Goal: Information Seeking & Learning: Learn about a topic

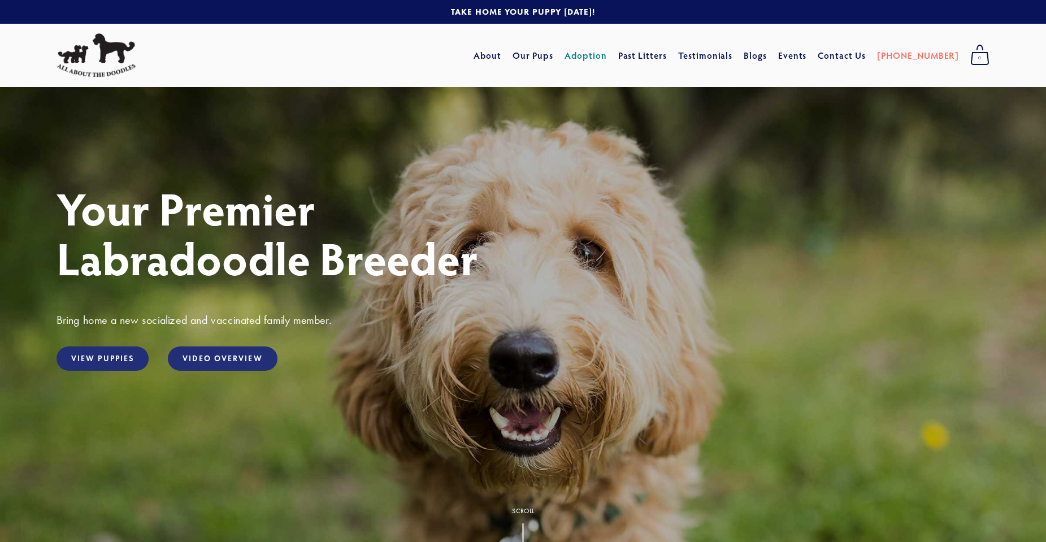
click at [607, 54] on link "Adoption" at bounding box center [586, 55] width 42 height 20
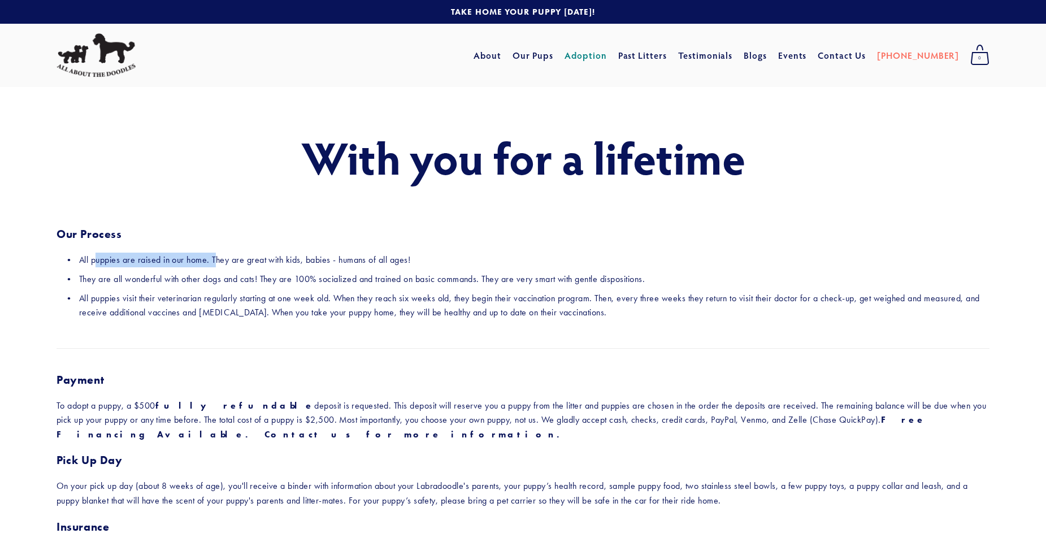
drag, startPoint x: 97, startPoint y: 259, endPoint x: 224, endPoint y: 253, distance: 127.4
click at [221, 253] on p "All puppies are raised in our home. They are great with kids, babies - humans o…" at bounding box center [534, 260] width 911 height 15
click at [224, 253] on p "All puppies are raised in our home. They are great with kids, babies - humans o…" at bounding box center [534, 260] width 911 height 15
drag, startPoint x: 245, startPoint y: 256, endPoint x: 311, endPoint y: 260, distance: 65.7
click at [305, 260] on p "All puppies are raised in our home. They are great with kids, babies - humans o…" at bounding box center [534, 260] width 911 height 15
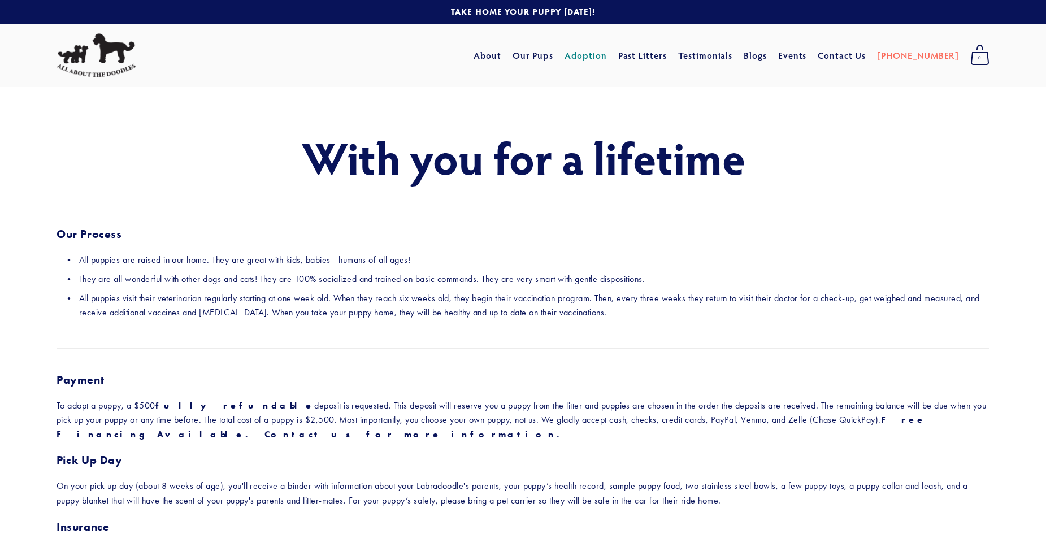
click at [311, 260] on p "All puppies are raised in our home. They are great with kids, babies - humans o…" at bounding box center [534, 260] width 911 height 15
drag, startPoint x: 311, startPoint y: 260, endPoint x: 218, endPoint y: 261, distance: 93.3
click at [218, 261] on p "All puppies are raised in our home. They are great with kids, babies - humans o…" at bounding box center [534, 260] width 911 height 15
click at [208, 262] on p "All puppies are raised in our home. They are great with kids, babies - humans o…" at bounding box center [534, 260] width 911 height 15
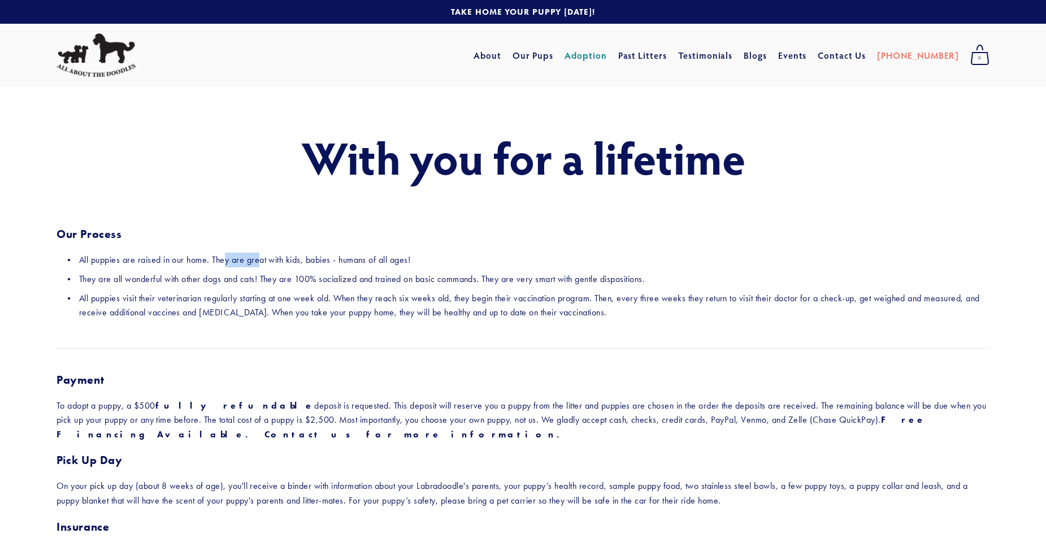
drag, startPoint x: 227, startPoint y: 261, endPoint x: 272, endPoint y: 261, distance: 45.2
click at [266, 261] on p "All puppies are raised in our home. They are great with kids, babies - humans o…" at bounding box center [534, 260] width 911 height 15
click at [272, 261] on p "All puppies are raised in our home. They are great with kids, babies - humans o…" at bounding box center [534, 260] width 911 height 15
drag, startPoint x: 99, startPoint y: 280, endPoint x: 200, endPoint y: 278, distance: 100.1
click at [189, 278] on p "They are all wonderful with other dogs and cats! They are 100% socialized and t…" at bounding box center [534, 279] width 911 height 15
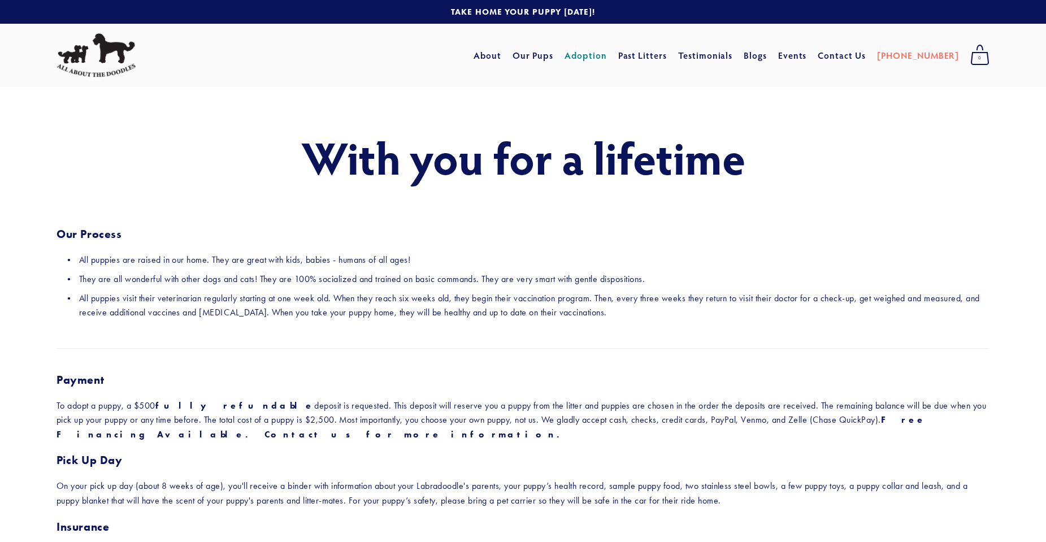
click at [200, 278] on p "They are all wonderful with other dogs and cats! They are 100% socialized and t…" at bounding box center [534, 279] width 911 height 15
drag, startPoint x: 200, startPoint y: 278, endPoint x: 283, endPoint y: 278, distance: 83.7
click at [269, 278] on p "They are all wonderful with other dogs and cats! They are 100% socialized and t…" at bounding box center [534, 279] width 911 height 15
click at [283, 278] on p "They are all wonderful with other dogs and cats! They are 100% socialized and t…" at bounding box center [534, 279] width 911 height 15
drag, startPoint x: 483, startPoint y: 282, endPoint x: 556, endPoint y: 282, distance: 72.9
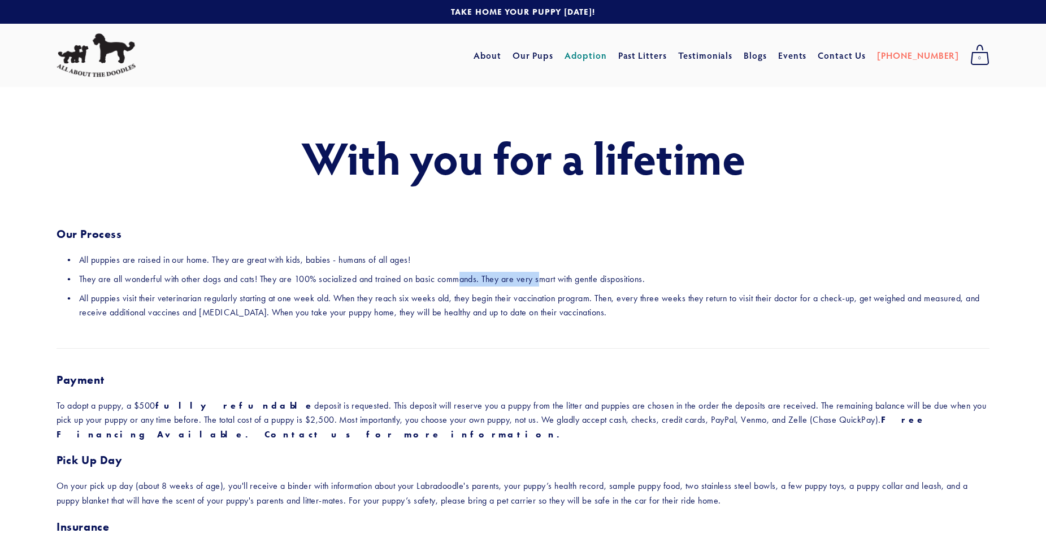
click at [548, 282] on p "They are all wonderful with other dogs and cats! They are 100% socialized and t…" at bounding box center [534, 279] width 911 height 15
drag, startPoint x: 557, startPoint y: 282, endPoint x: 570, endPoint y: 281, distance: 12.4
click at [568, 281] on p "They are all wonderful with other dogs and cats! They are 100% socialized and t…" at bounding box center [534, 279] width 911 height 15
drag, startPoint x: 629, startPoint y: 280, endPoint x: 675, endPoint y: 278, distance: 45.8
click at [673, 278] on p "They are all wonderful with other dogs and cats! They are 100% socialized and t…" at bounding box center [534, 279] width 911 height 15
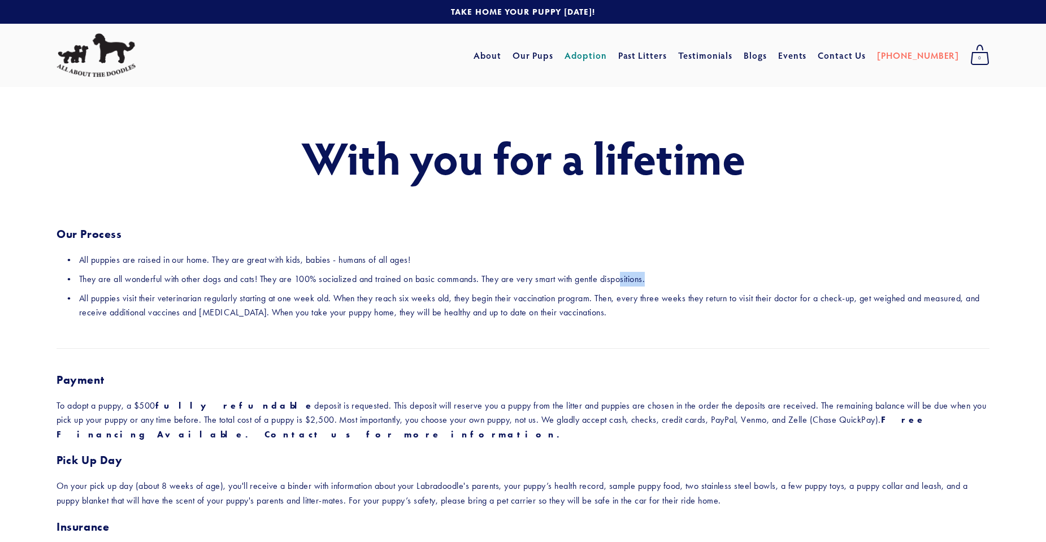
click at [676, 278] on p "They are all wonderful with other dogs and cats! They are 100% socialized and t…" at bounding box center [534, 279] width 911 height 15
drag, startPoint x: 664, startPoint y: 297, endPoint x: 829, endPoint y: 301, distance: 165.1
click at [821, 301] on p "All puppies visit their veterinarian regularly starting at one week old. When t…" at bounding box center [534, 305] width 911 height 29
click at [879, 301] on p "All puppies visit their veterinarian regularly starting at one week old. When t…" at bounding box center [534, 305] width 911 height 29
drag, startPoint x: 917, startPoint y: 300, endPoint x: 940, endPoint y: 300, distance: 22.6
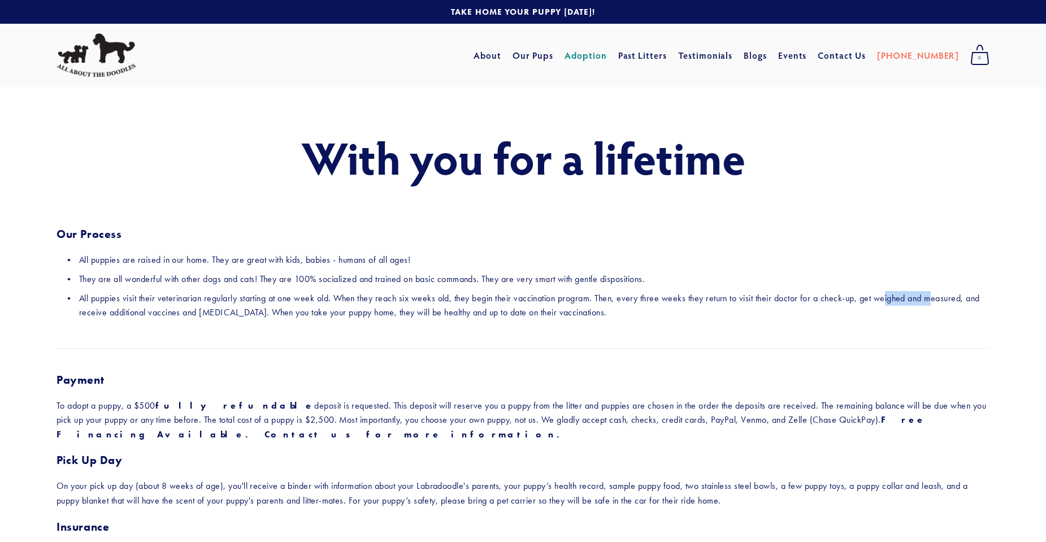
click at [940, 300] on p "All puppies visit their veterinarian regularly starting at one week old. When t…" at bounding box center [534, 305] width 911 height 29
drag, startPoint x: 953, startPoint y: 300, endPoint x: 860, endPoint y: 310, distance: 93.3
click at [895, 306] on p "All puppies visit their veterinarian regularly starting at one week old. When t…" at bounding box center [534, 305] width 911 height 29
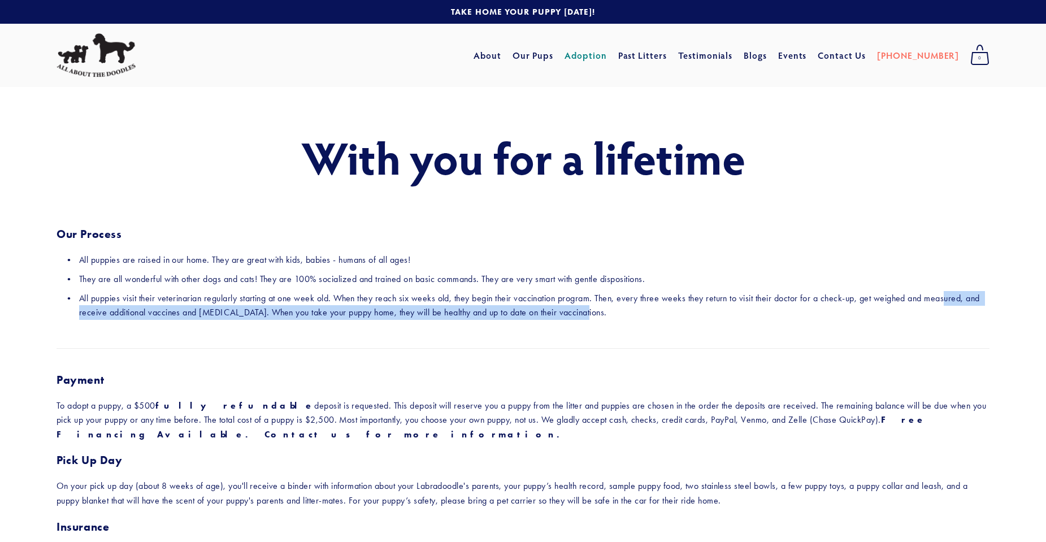
click at [859, 310] on p "All puppies visit their veterinarian regularly starting at one week old. When t…" at bounding box center [534, 305] width 911 height 29
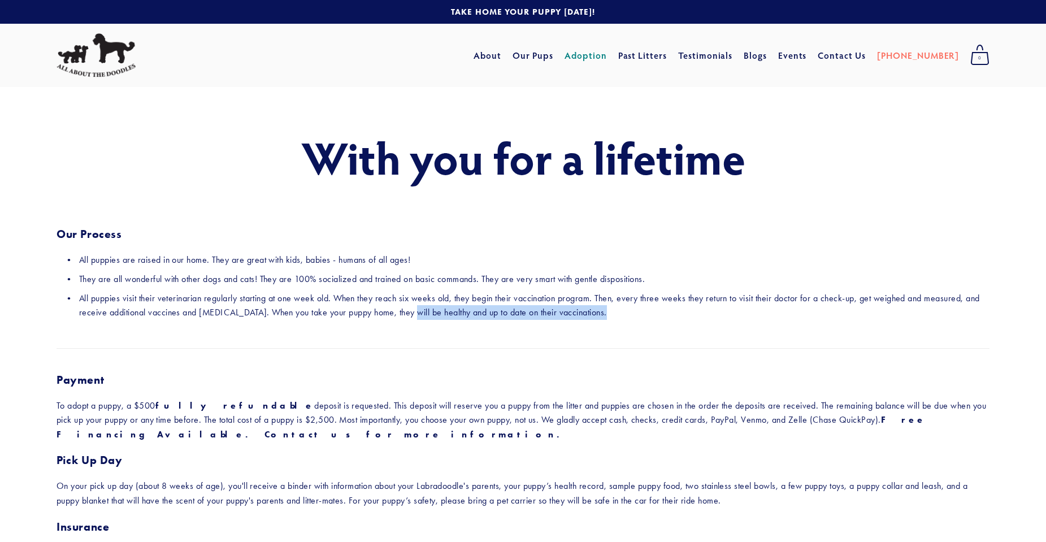
drag, startPoint x: 357, startPoint y: 335, endPoint x: 292, endPoint y: 335, distance: 65.6
click at [324, 335] on div "With you for a lifetime Our Process All puppies are raised in our home. They ar…" at bounding box center [523, 424] width 953 height 585
click at [250, 329] on div "With you for a lifetime Our Process All puppies are raised in our home. They ar…" at bounding box center [523, 233] width 953 height 202
drag, startPoint x: 256, startPoint y: 319, endPoint x: 195, endPoint y: 311, distance: 61.6
click at [213, 313] on p "All puppies visit their veterinarian regularly starting at one week old. When t…" at bounding box center [534, 305] width 911 height 29
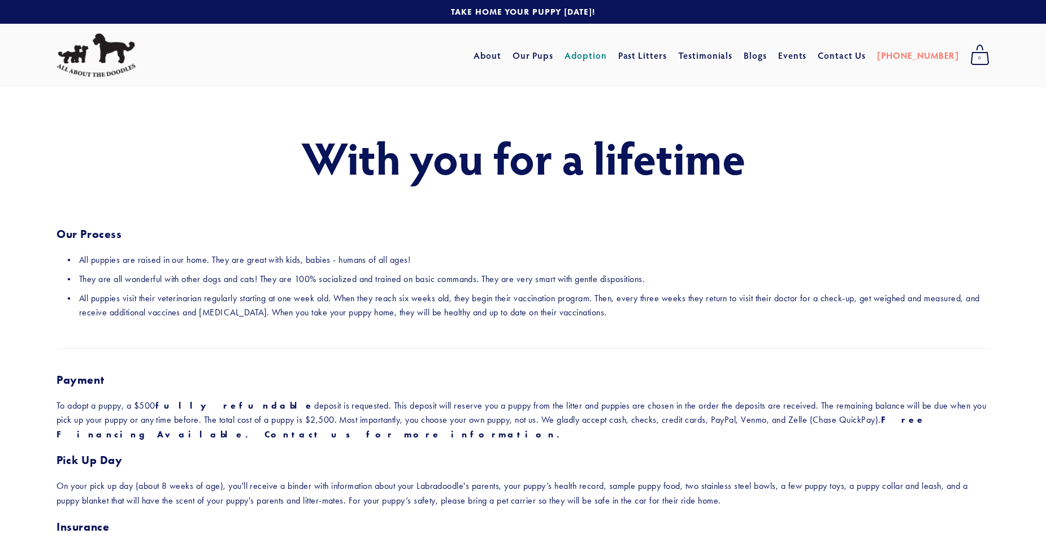
click at [192, 311] on p "All puppies visit their veterinarian regularly starting at one week old. When t…" at bounding box center [534, 305] width 911 height 29
drag, startPoint x: 150, startPoint y: 305, endPoint x: 217, endPoint y: 305, distance: 66.1
click at [207, 305] on p "All puppies visit their veterinarian regularly starting at one week old. When t…" at bounding box center [534, 305] width 911 height 29
click at [220, 305] on p "All puppies visit their veterinarian regularly starting at one week old. When t…" at bounding box center [534, 305] width 911 height 29
drag, startPoint x: 180, startPoint y: 400, endPoint x: 374, endPoint y: 391, distance: 194.1
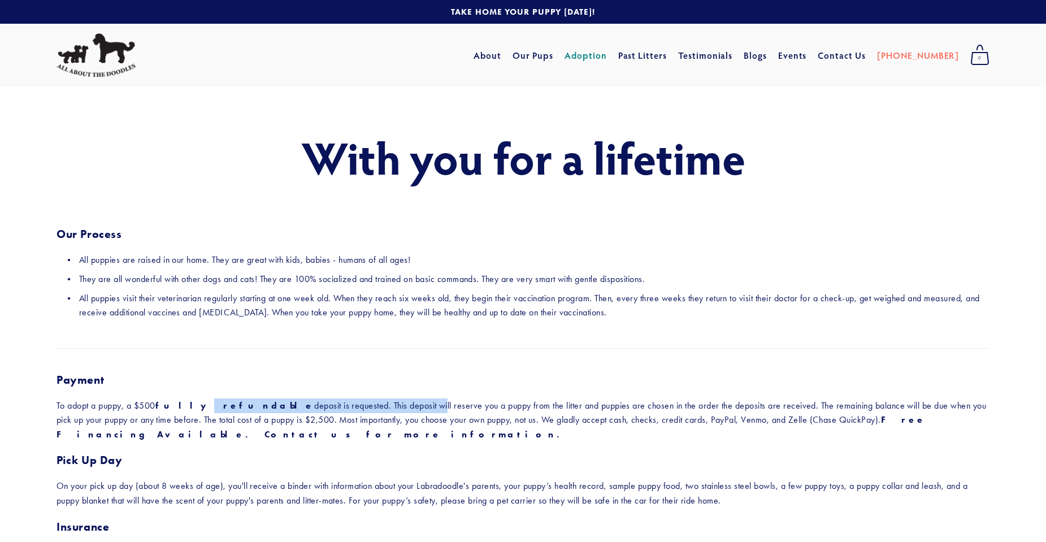
click at [366, 392] on div "Payment To adopt a puppy, a $500 fully refundable deposit is requested. This de…" at bounding box center [523, 540] width 933 height 335
click at [374, 391] on div "Payment To adopt a puppy, a $500 fully refundable deposit is requested. This de…" at bounding box center [523, 540] width 933 height 335
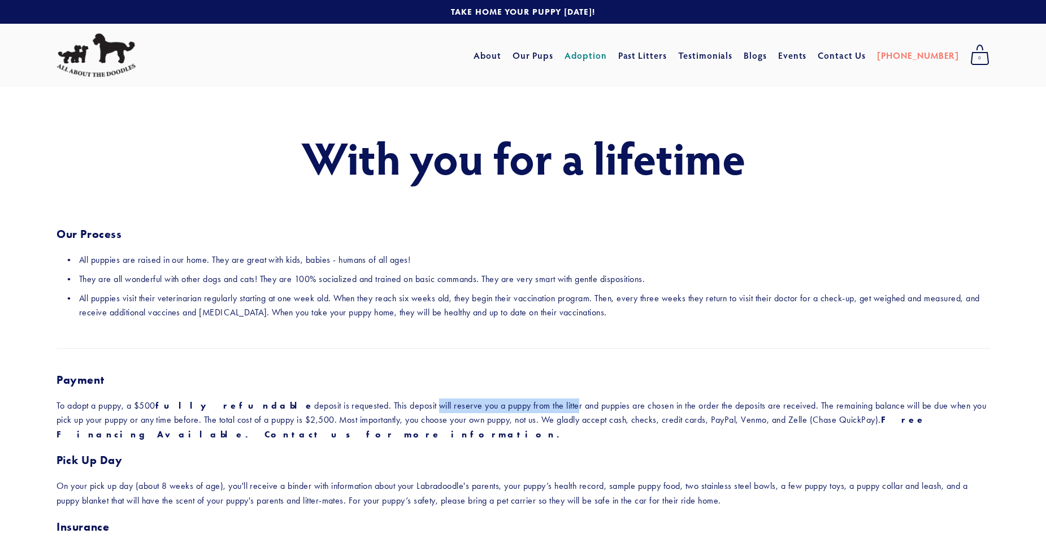
drag, startPoint x: 353, startPoint y: 403, endPoint x: 500, endPoint y: 403, distance: 146.4
click at [496, 403] on p "To adopt a puppy, a $500 fully refundable deposit is requested. This deposit wi…" at bounding box center [523, 421] width 933 height 44
click at [500, 403] on p "To adopt a puppy, a $500 fully refundable deposit is requested. This deposit wi…" at bounding box center [523, 421] width 933 height 44
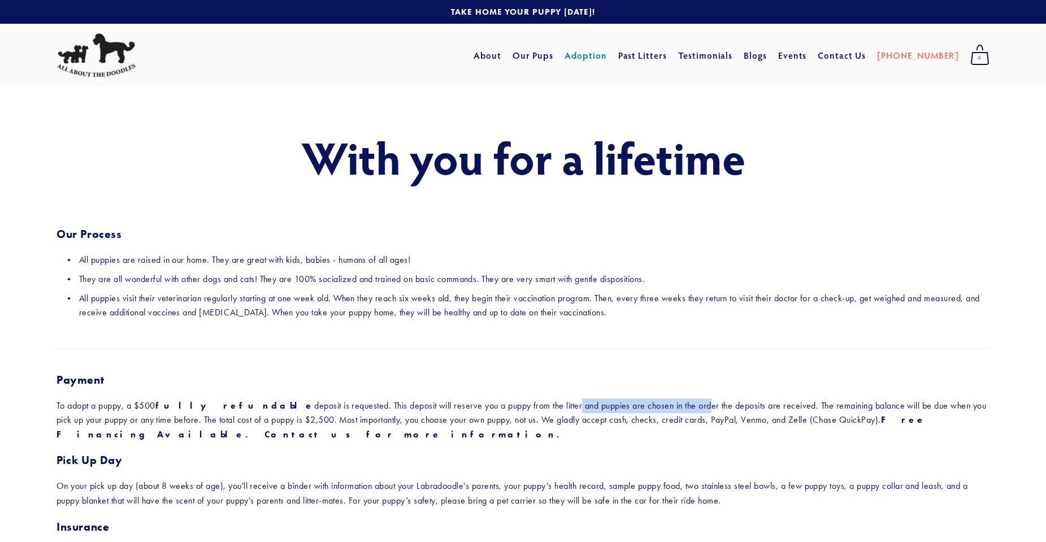
drag, startPoint x: 496, startPoint y: 404, endPoint x: 631, endPoint y: 405, distance: 135.1
click at [629, 405] on p "To adopt a puppy, a $500 fully refundable deposit is requested. This deposit wi…" at bounding box center [523, 421] width 933 height 44
drag, startPoint x: 654, startPoint y: 405, endPoint x: 761, endPoint y: 411, distance: 107.6
click at [754, 411] on p "To adopt a puppy, a $500 fully refundable deposit is requested. This deposit wi…" at bounding box center [523, 421] width 933 height 44
click at [761, 411] on p "To adopt a puppy, a $500 fully refundable deposit is requested. This deposit wi…" at bounding box center [523, 421] width 933 height 44
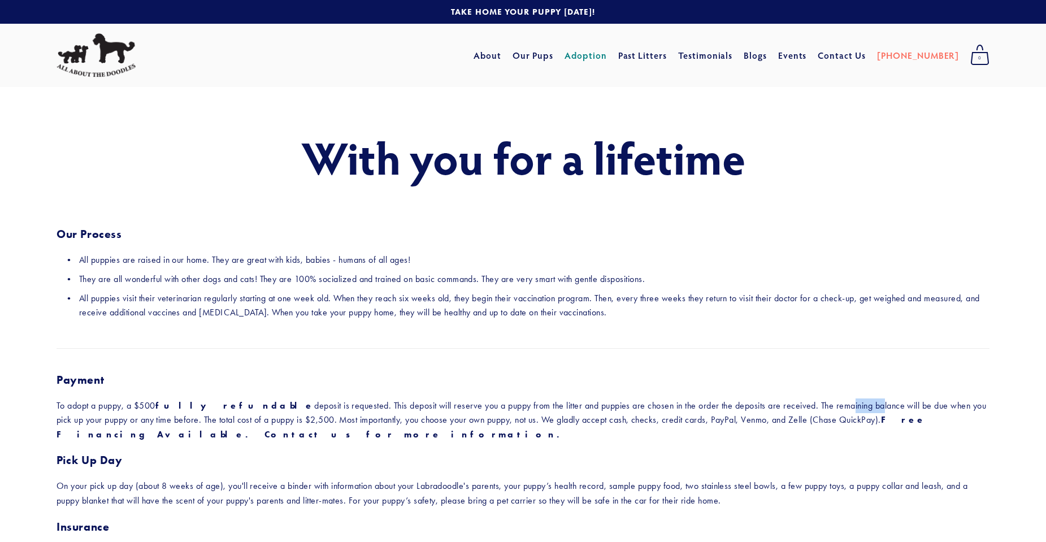
drag, startPoint x: 794, startPoint y: 410, endPoint x: 816, endPoint y: 409, distance: 22.1
click at [803, 410] on p "To adopt a puppy, a $500 fully refundable deposit is requested. This deposit wi…" at bounding box center [523, 421] width 933 height 44
drag, startPoint x: 816, startPoint y: 409, endPoint x: 828, endPoint y: 409, distance: 11.9
click at [819, 409] on p "To adopt a puppy, a $500 fully refundable deposit is requested. This deposit wi…" at bounding box center [523, 421] width 933 height 44
drag, startPoint x: 836, startPoint y: 408, endPoint x: 855, endPoint y: 408, distance: 18.7
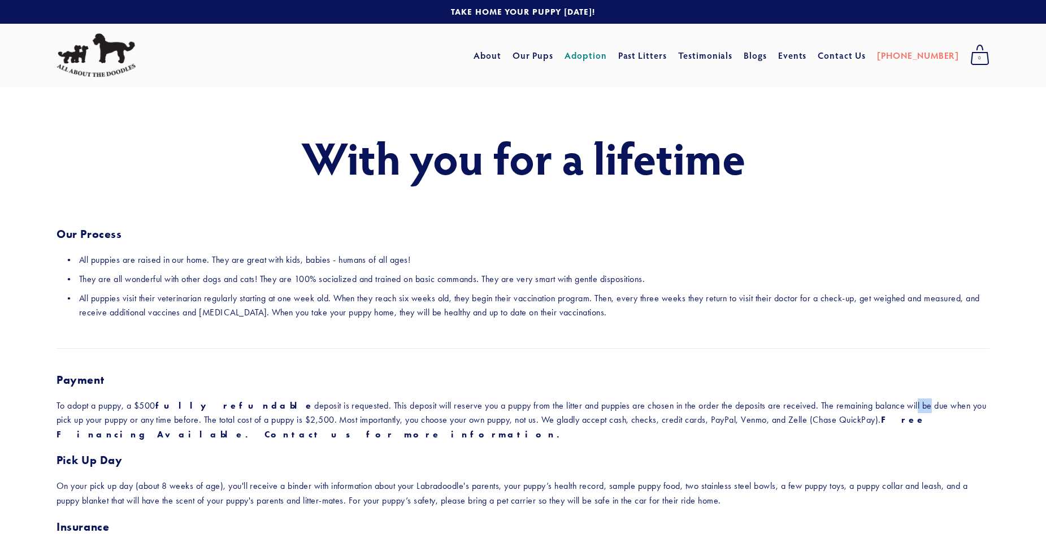
click at [851, 408] on p "To adopt a puppy, a $500 fully refundable deposit is requested. This deposit wi…" at bounding box center [523, 421] width 933 height 44
click at [855, 408] on p "To adopt a puppy, a $500 fully refundable deposit is requested. This deposit wi…" at bounding box center [523, 421] width 933 height 44
drag, startPoint x: 119, startPoint y: 420, endPoint x: 393, endPoint y: 419, distance: 273.6
click at [311, 419] on p "To adopt a puppy, a $500 fully refundable deposit is requested. This deposit wi…" at bounding box center [523, 421] width 933 height 44
click at [393, 419] on p "To adopt a puppy, a $500 fully refundable deposit is requested. This deposit wi…" at bounding box center [523, 421] width 933 height 44
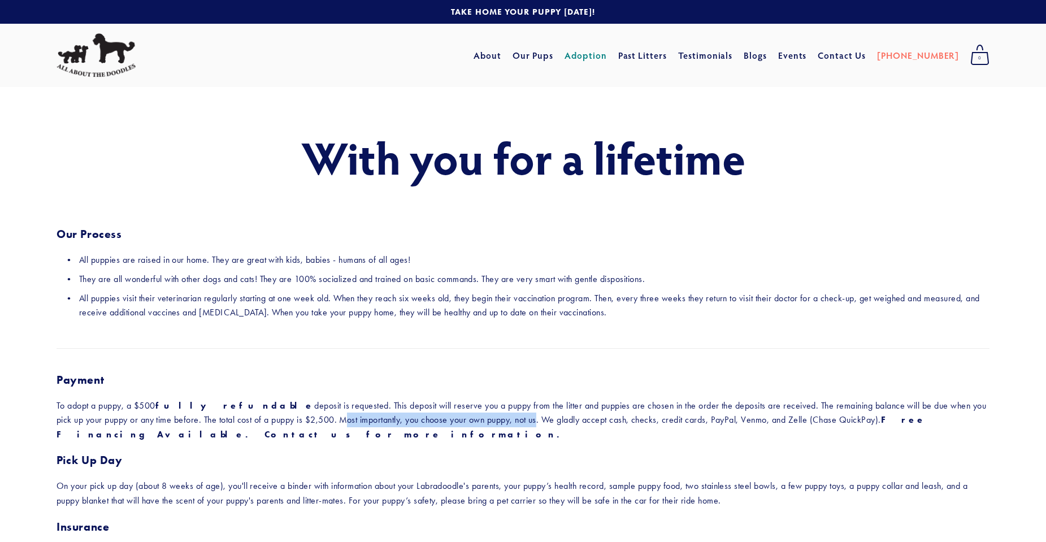
drag, startPoint x: 270, startPoint y: 420, endPoint x: 500, endPoint y: 428, distance: 230.2
click at [488, 427] on p "To adopt a puppy, a $500 fully refundable deposit is requested. This deposit wi…" at bounding box center [523, 421] width 933 height 44
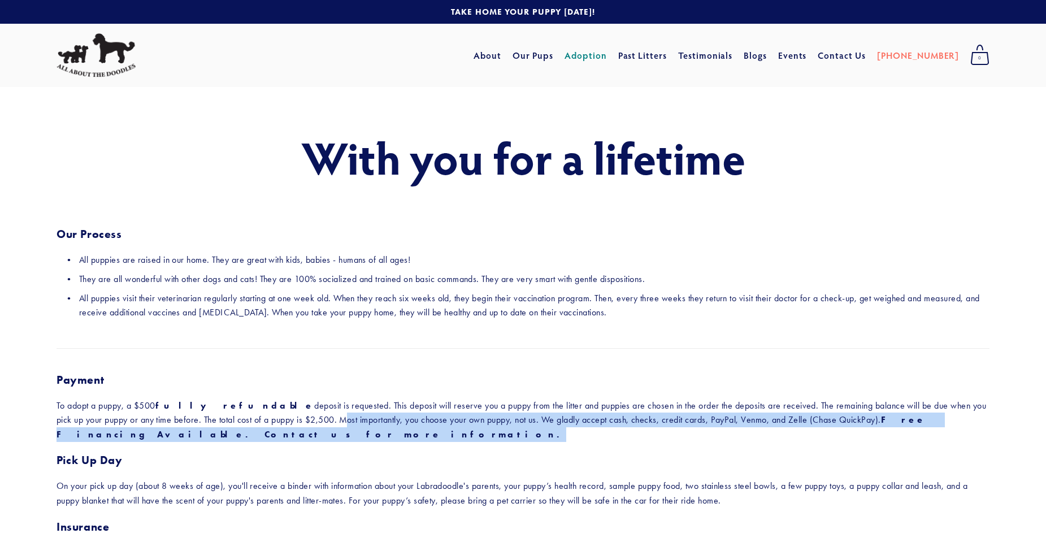
click at [500, 428] on p "To adopt a puppy, a $500 fully refundable deposit is requested. This deposit wi…" at bounding box center [523, 421] width 933 height 44
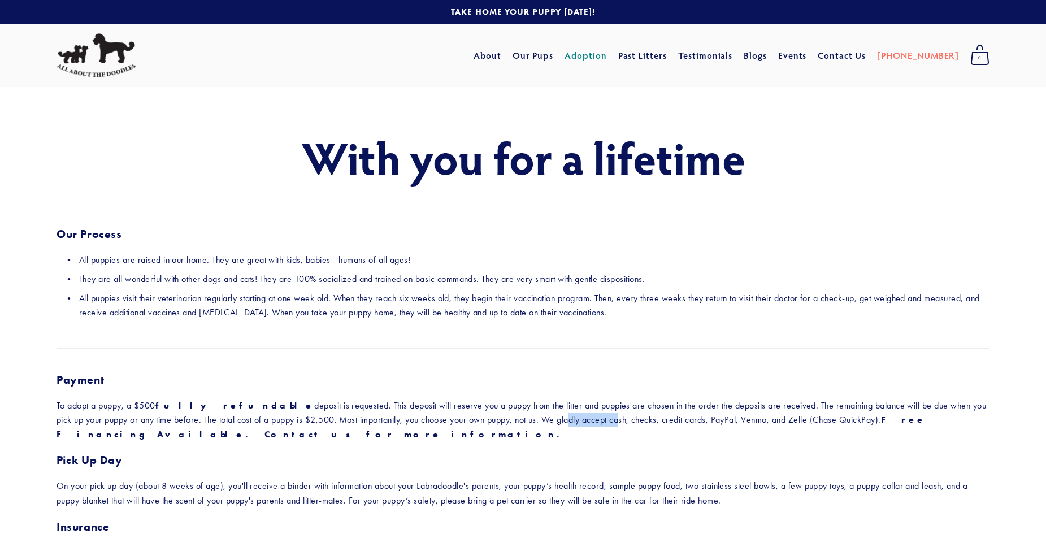
drag, startPoint x: 499, startPoint y: 426, endPoint x: 569, endPoint y: 423, distance: 70.2
click at [562, 423] on p "To adopt a puppy, a $500 fully refundable deposit is requested. This deposit wi…" at bounding box center [523, 421] width 933 height 44
click at [580, 423] on p "To adopt a puppy, a $500 fully refundable deposit is requested. This deposit wi…" at bounding box center [523, 421] width 933 height 44
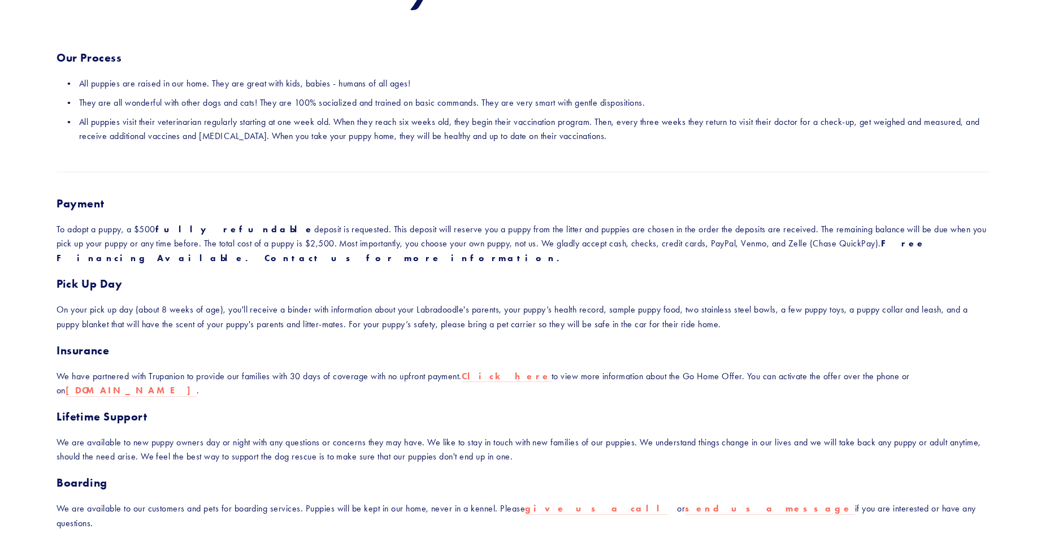
scroll to position [226, 0]
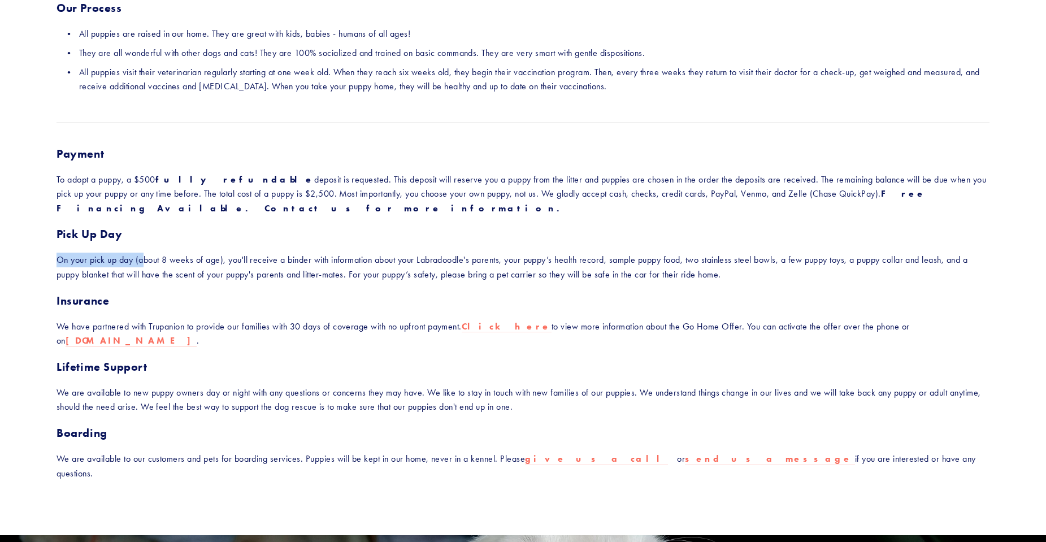
drag, startPoint x: 52, startPoint y: 259, endPoint x: 145, endPoint y: 264, distance: 92.9
click at [145, 264] on div "Payment To adopt a puppy, a $500 fully refundable deposit is requested. This de…" at bounding box center [523, 314] width 953 height 354
click at [145, 264] on p "On your pick up day (about 8 weeks of age), you'll receive a binder with inform…" at bounding box center [523, 267] width 933 height 29
drag, startPoint x: 148, startPoint y: 265, endPoint x: 313, endPoint y: 265, distance: 165.1
click at [305, 265] on p "On your pick up day (about 8 weeks of age), you'll receive a binder with inform…" at bounding box center [523, 267] width 933 height 29
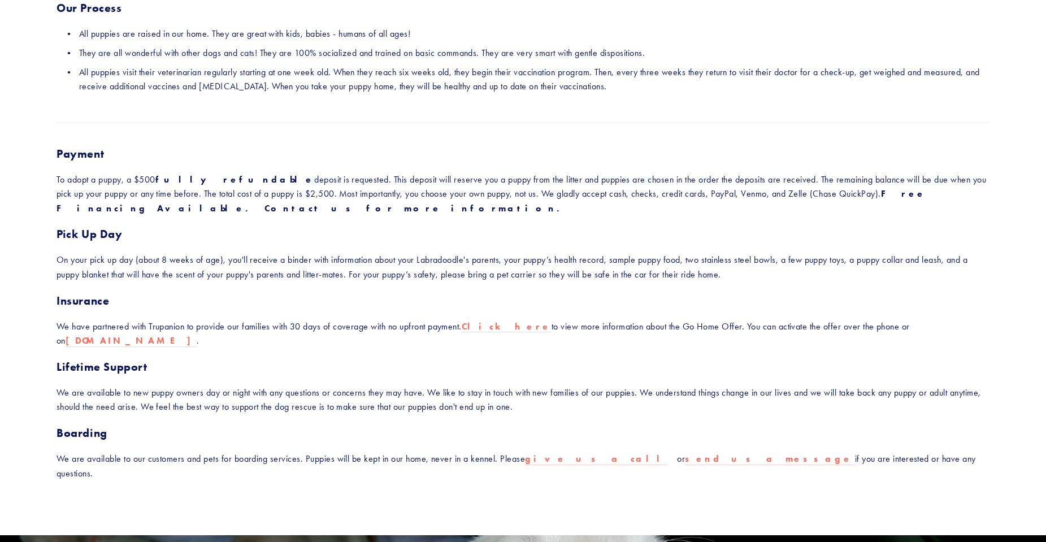
click at [313, 265] on p "On your pick up day (about 8 weeks of age), you'll receive a binder with inform…" at bounding box center [523, 267] width 933 height 29
drag, startPoint x: 378, startPoint y: 260, endPoint x: 455, endPoint y: 256, distance: 77.6
click at [448, 257] on p "On your pick up day (about 8 weeks of age), you'll receive a binder with inform…" at bounding box center [523, 267] width 933 height 29
click at [456, 256] on p "On your pick up day (about 8 weeks of age), you'll receive a binder with inform…" at bounding box center [523, 267] width 933 height 29
drag, startPoint x: 514, startPoint y: 265, endPoint x: 834, endPoint y: 268, distance: 319.4
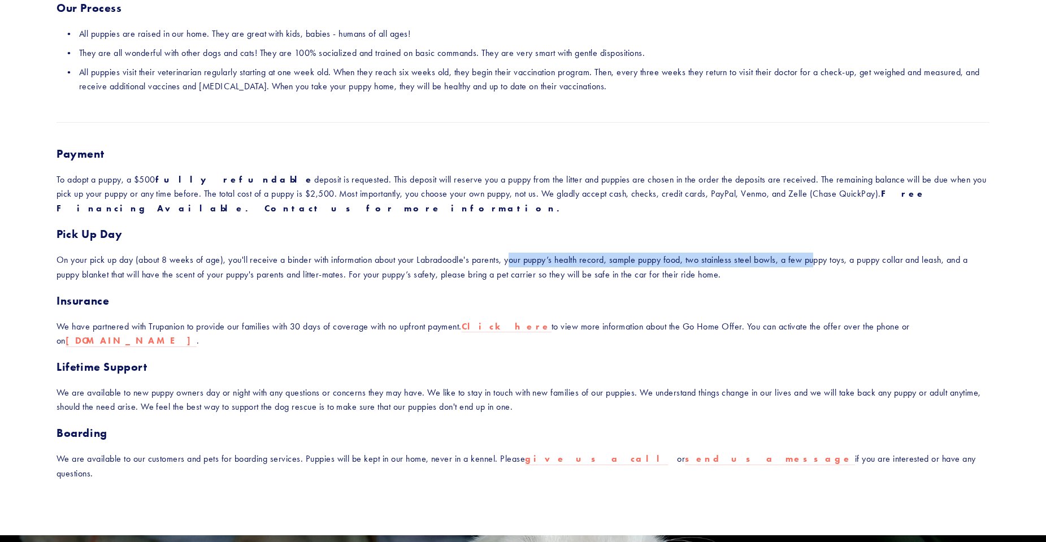
click at [823, 267] on p "On your pick up day (about 8 weeks of age), you'll receive a binder with inform…" at bounding box center [523, 267] width 933 height 29
click at [834, 268] on p "On your pick up day (about 8 weeks of age), you'll receive a binder with inform…" at bounding box center [523, 267] width 933 height 29
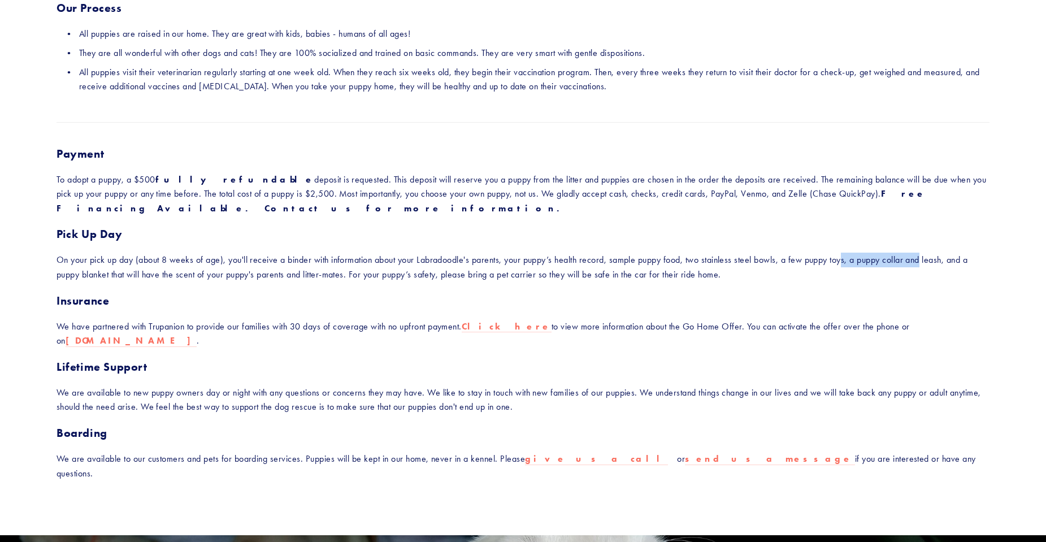
drag, startPoint x: 923, startPoint y: 261, endPoint x: 938, endPoint y: 261, distance: 14.7
click at [931, 261] on p "On your pick up day (about 8 weeks of age), you'll receive a binder with inform…" at bounding box center [523, 267] width 933 height 29
drag
click at [946, 261] on p "On your pick up day (about 8 weeks of age), you'll receive a binder with inform…" at bounding box center [523, 267] width 933 height 29
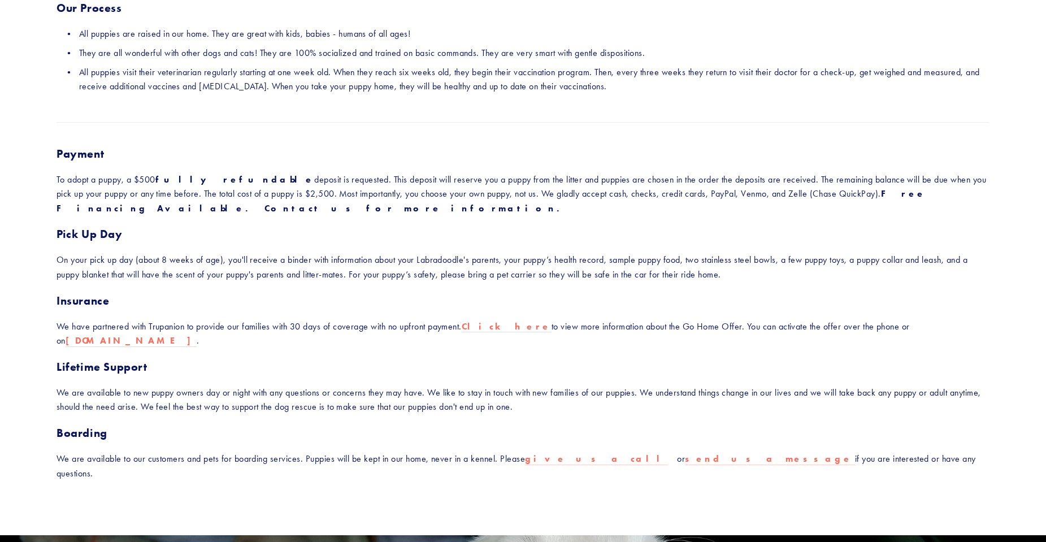
click at [931, 261] on p "On your pick up day (about 8 weeks of age), you'll receive a binder with inform…" at bounding box center [523, 267] width 933 height 29
click at [218, 274] on p "On your pick up day (about 8 weeks of age), you'll receive a binder with inform…" at bounding box center [523, 267] width 933 height 29
click at [222, 274] on p "On your pick up day (about 8 weeks of age), you'll receive a binder with inform…" at bounding box center [523, 267] width 933 height 29
click at [377, 274] on p "On your pick up day (about 8 weeks of age), you'll receive a binder with inform…" at bounding box center [523, 267] width 933 height 29
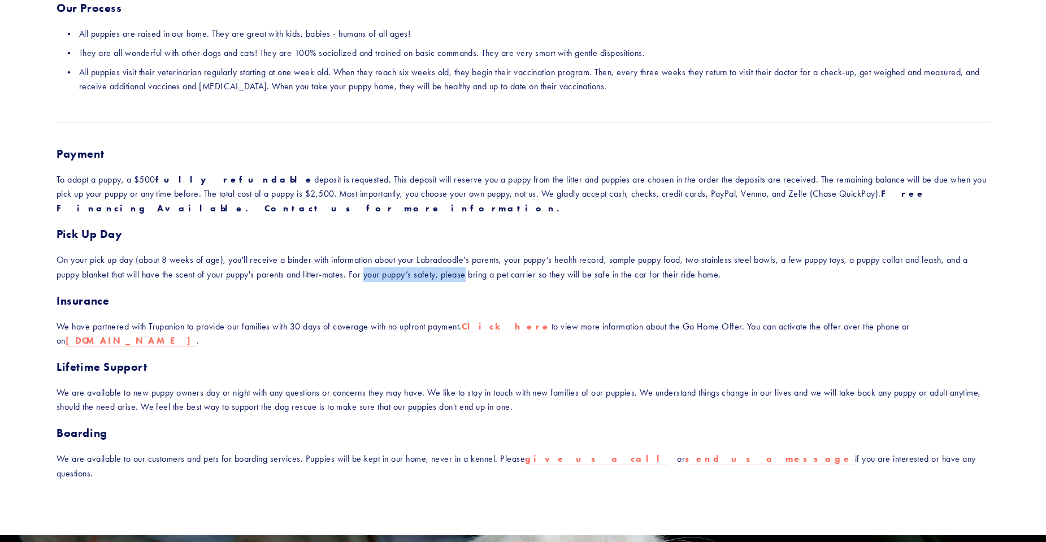
click at [461, 274] on p "On your pick up day (about 8 weeks of age), you'll receive a binder with inform…" at bounding box center [523, 267] width 933 height 29
click at [462, 274] on p "On your pick up day (about 8 weeks of age), you'll receive a binder with inform…" at bounding box center [523, 267] width 933 height 29
click at [411, 274] on p "On your pick up day (about 8 weeks of age), you'll receive a binder with inform…" at bounding box center [523, 267] width 933 height 29
click at [409, 274] on p "On your pick up day (about 8 weeks of age), you'll receive a binder with inform…" at bounding box center [523, 267] width 933 height 29
click at [525, 276] on p "On your pick up day (about 8 weeks of age), you'll receive a binder with inform…" at bounding box center [523, 267] width 933 height 29
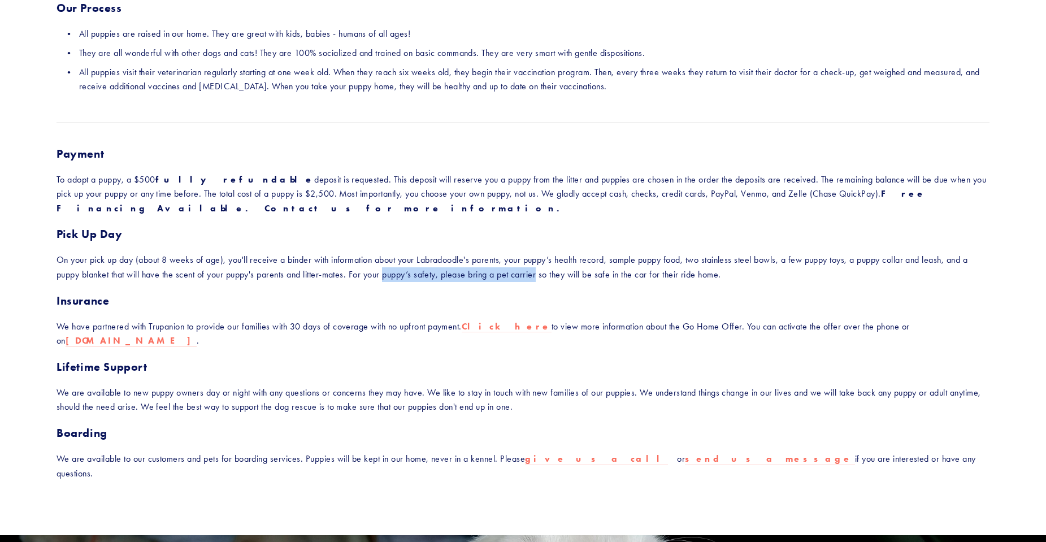
click at [531, 276] on p "On your pick up day (about 8 weeks of age), you'll receive a binder with inform…" at bounding box center [523, 267] width 933 height 29
click at [637, 276] on p "On your pick up day (about 8 weeks of age), you'll receive a binder with inform…" at bounding box center [523, 267] width 933 height 29
click at [654, 276] on p "On your pick up day (about 8 weeks of age), you'll receive a binder with inform…" at bounding box center [523, 267] width 933 height 29
click at [538, 275] on p "On your pick up day (about 8 weeks of age), you'll receive a binder with inform…" at bounding box center [523, 267] width 933 height 29
click at [535, 275] on p "On your pick up day (about 8 weeks of age), you'll receive a binder with inform…" at bounding box center [523, 267] width 933 height 29
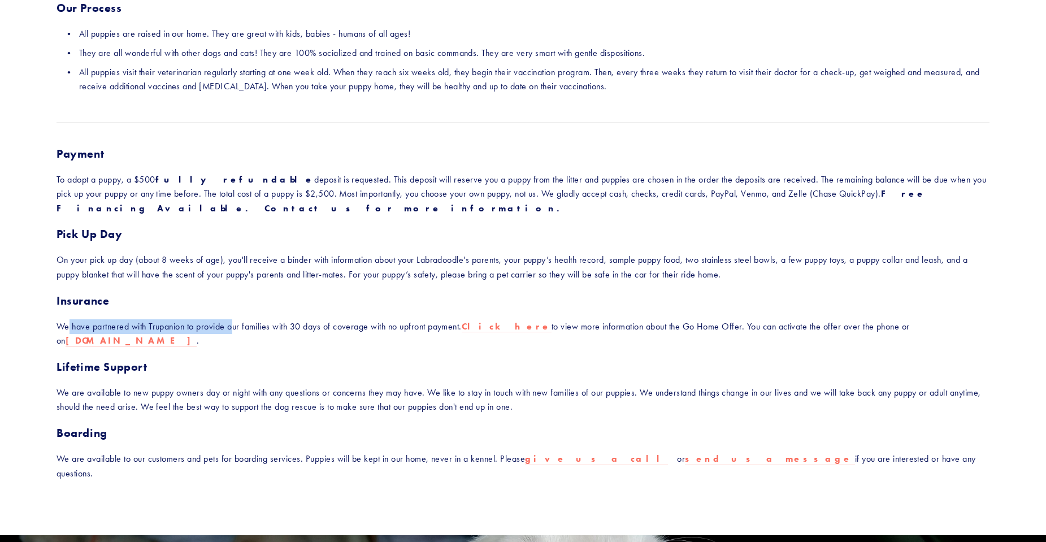
click at [235, 328] on p "We have partnered with Trupanion to provide our families with 30 days of covera…" at bounding box center [523, 333] width 933 height 29
click at [254, 328] on p "We have partnered with Trupanion to provide our families with 30 days of covera…" at bounding box center [523, 333] width 933 height 29
click at [410, 330] on p "We have partnered with Trupanion to provide our families with 30 days of covera…" at bounding box center [523, 333] width 933 height 29
click at [418, 330] on p "We have partnered with Trupanion to provide our families with 30 days of covera…" at bounding box center [523, 333] width 933 height 29
click at [350, 327] on p "We have partnered with Trupanion to provide our families with 30 days of covera…" at bounding box center [523, 333] width 933 height 29
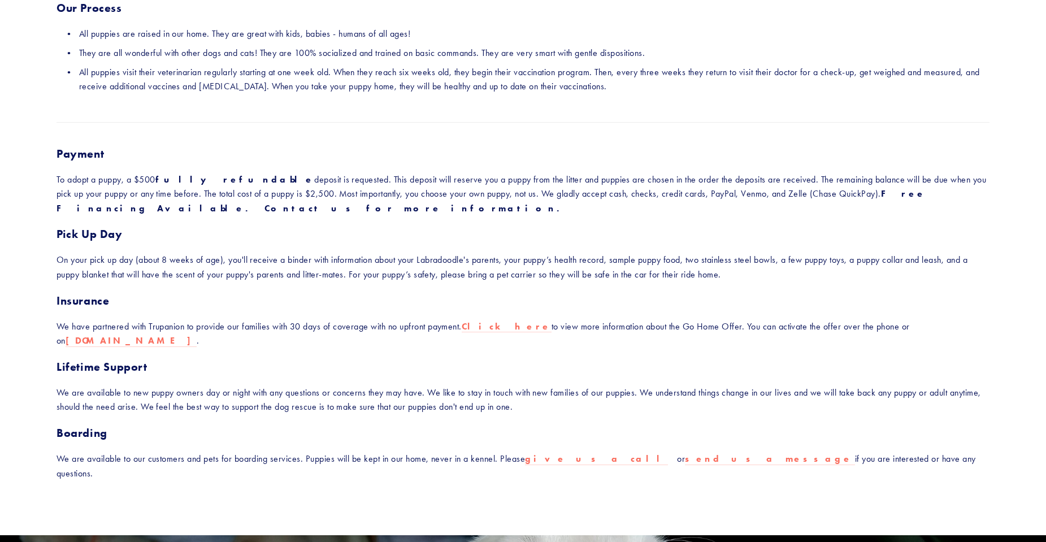
click at [347, 327] on p "We have partnered with Trupanion to provide our families with 30 days of covera…" at bounding box center [523, 333] width 933 height 29
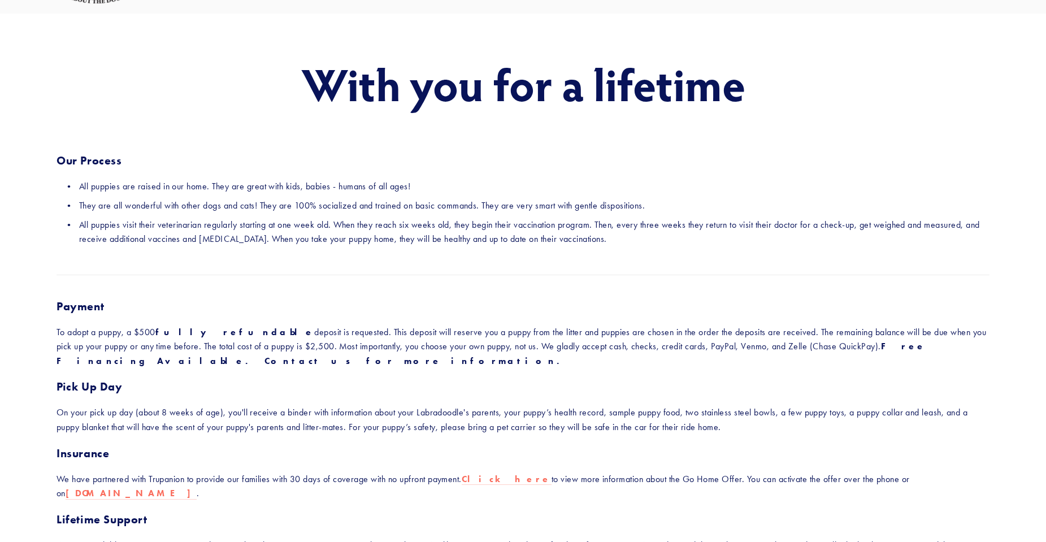
scroll to position [0, 0]
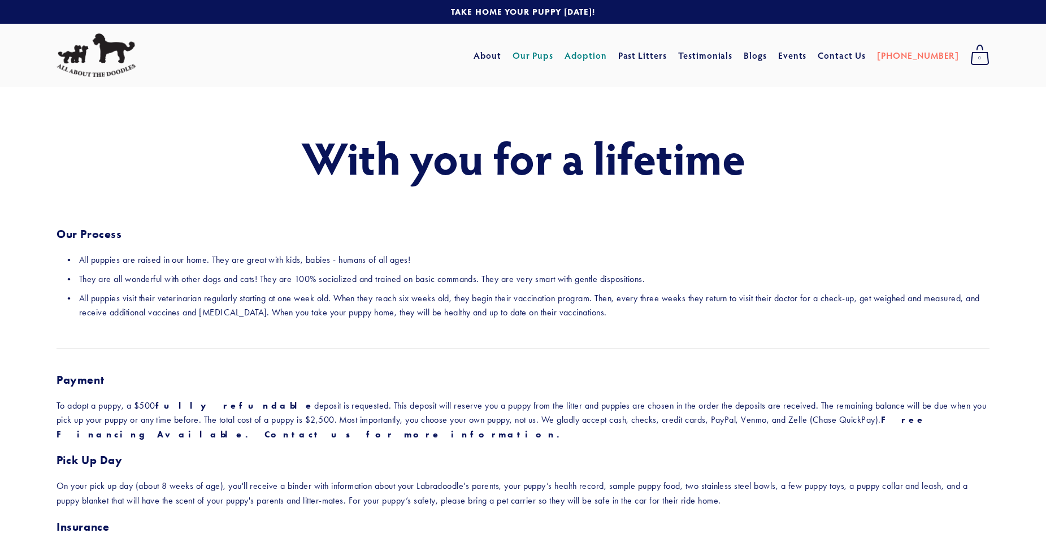
click at [554, 57] on link "Our Pups" at bounding box center [533, 55] width 41 height 20
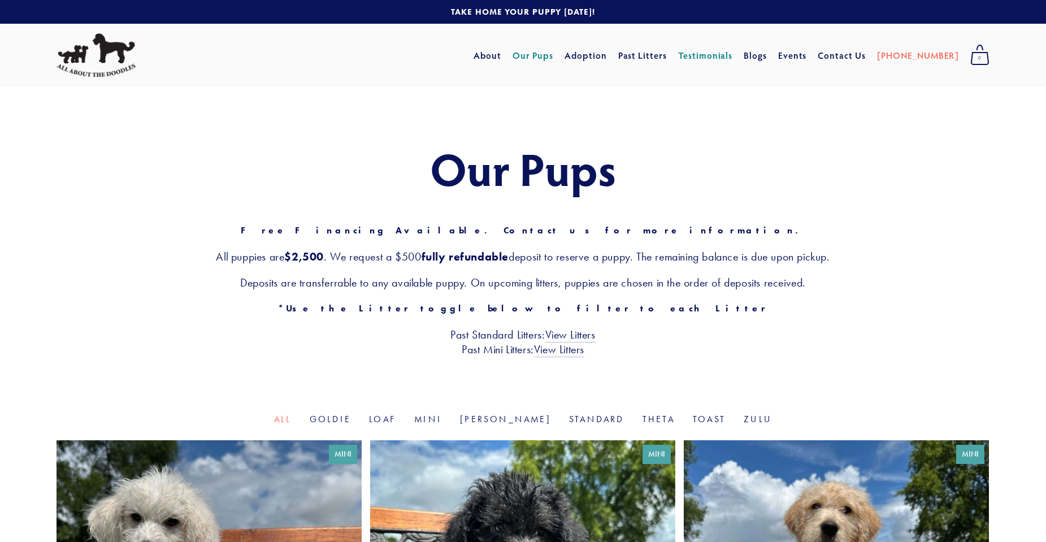
click at [729, 59] on link "Testimonials" at bounding box center [705, 55] width 55 height 20
